Goal: Entertainment & Leisure: Browse casually

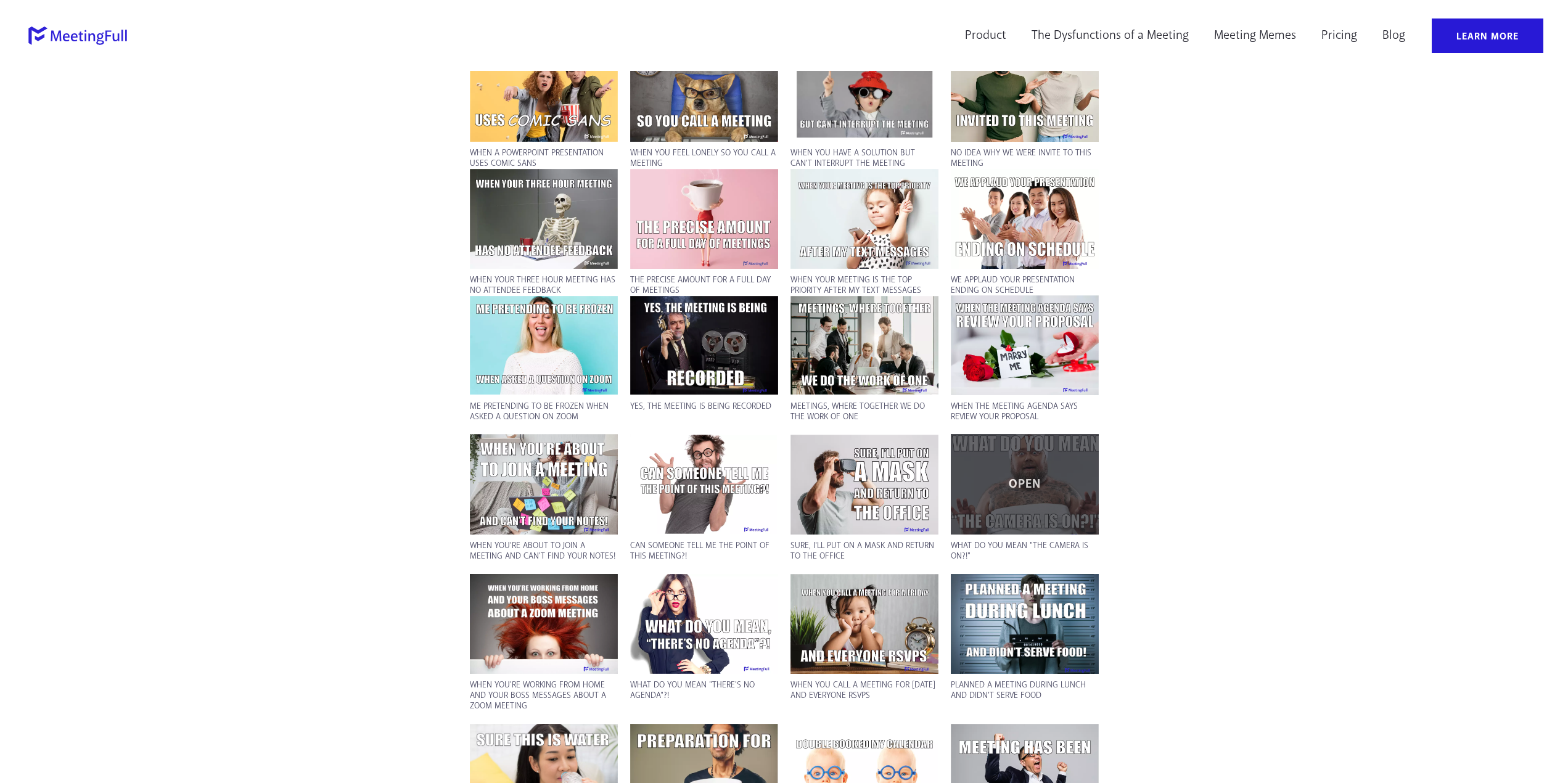
scroll to position [1181, 0]
click at [1046, 466] on div "OPEN" at bounding box center [1024, 485] width 148 height 101
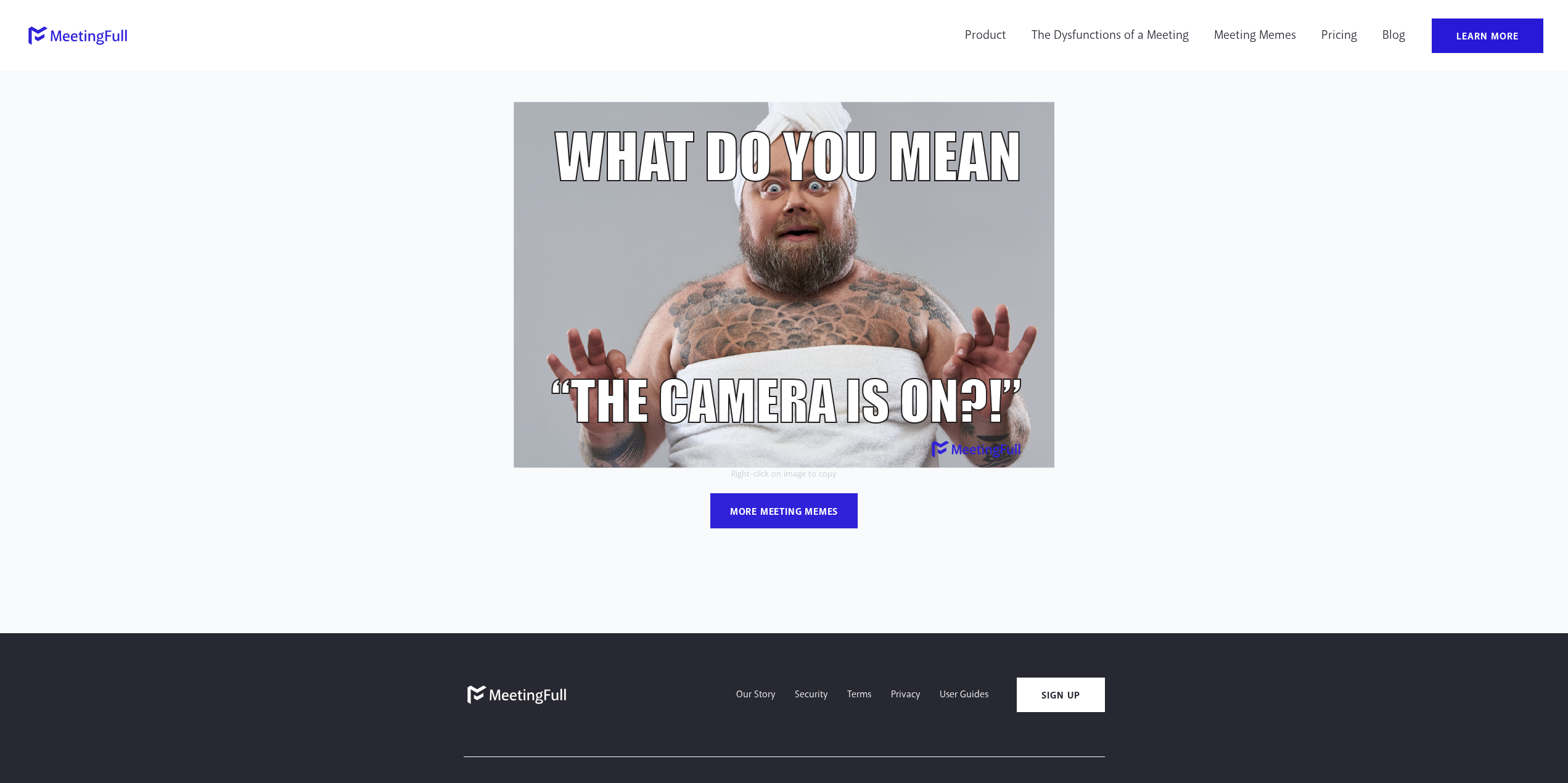
drag, startPoint x: 784, startPoint y: 220, endPoint x: 1200, endPoint y: 220, distance: 416.0
click at [1200, 220] on div "Slide" at bounding box center [784, 337] width 1569 height 495
